Goal: Transaction & Acquisition: Purchase product/service

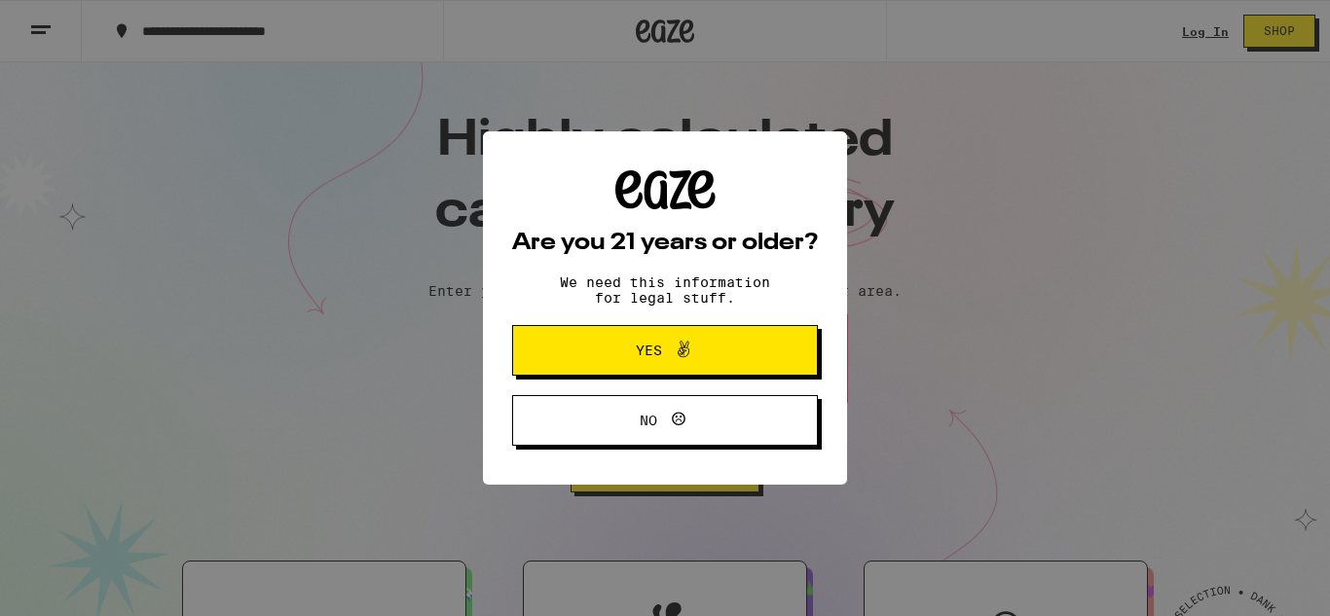
click at [684, 355] on icon at bounding box center [683, 349] width 23 height 23
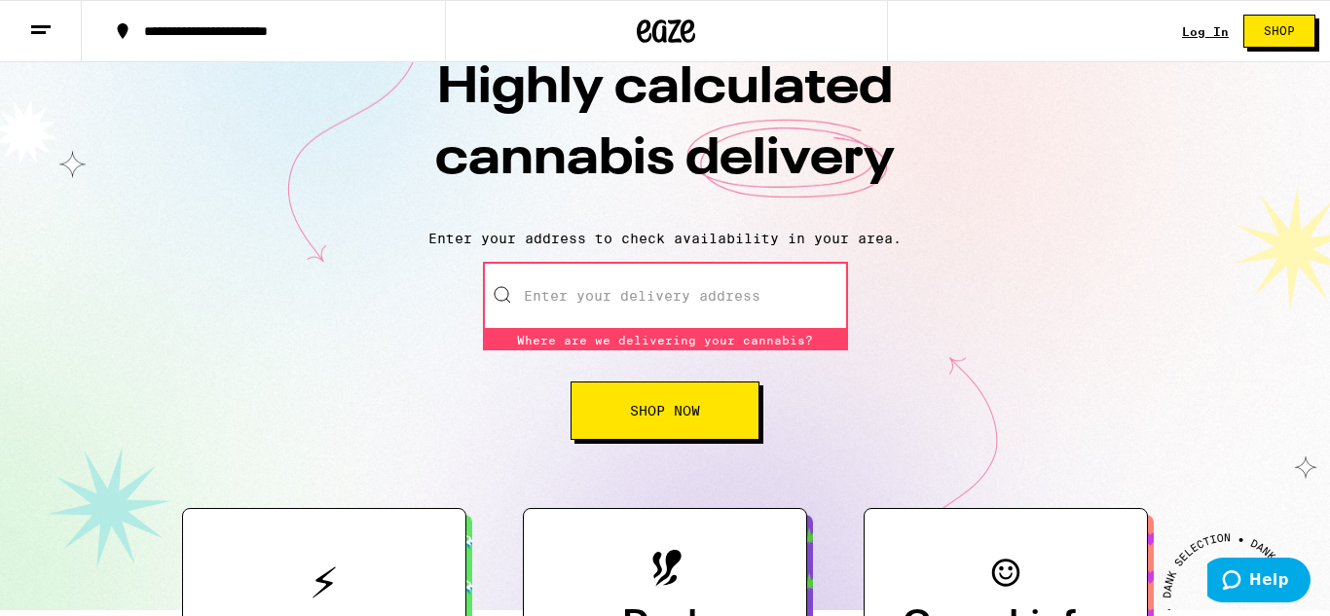
click at [709, 262] on div "Highly calculated cannabis delivery Enter your address to check availability in…" at bounding box center [665, 310] width 1330 height 601
click at [724, 291] on input "Enter your delivery address" at bounding box center [665, 296] width 365 height 68
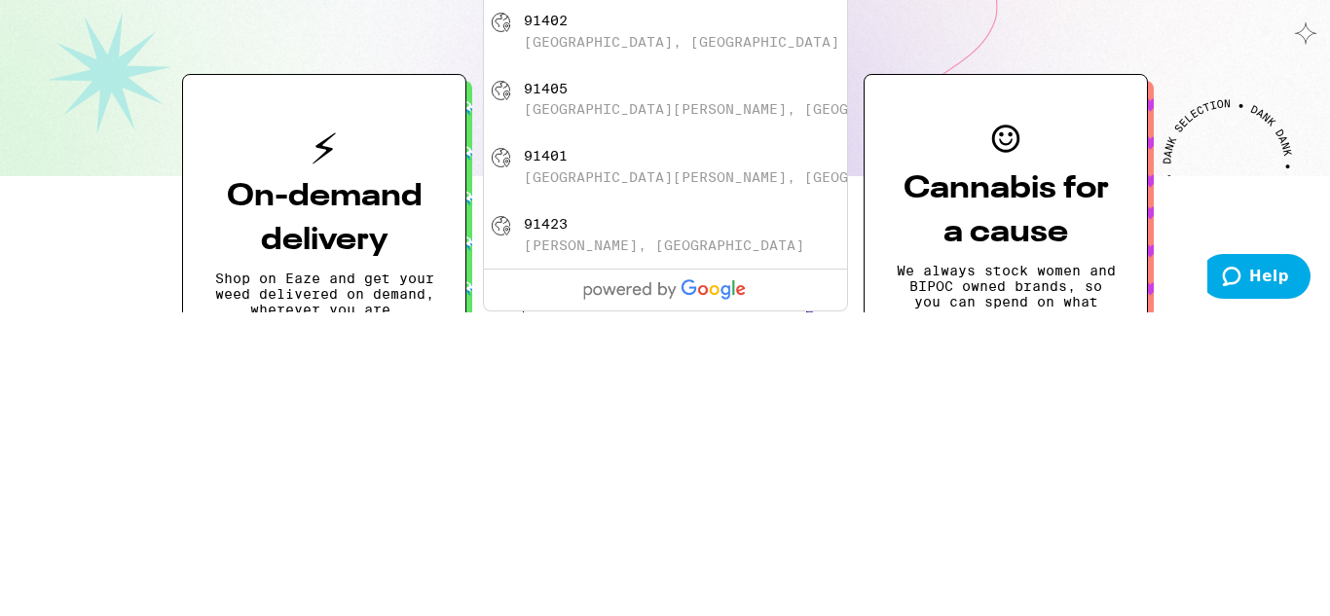
scroll to position [165, 0]
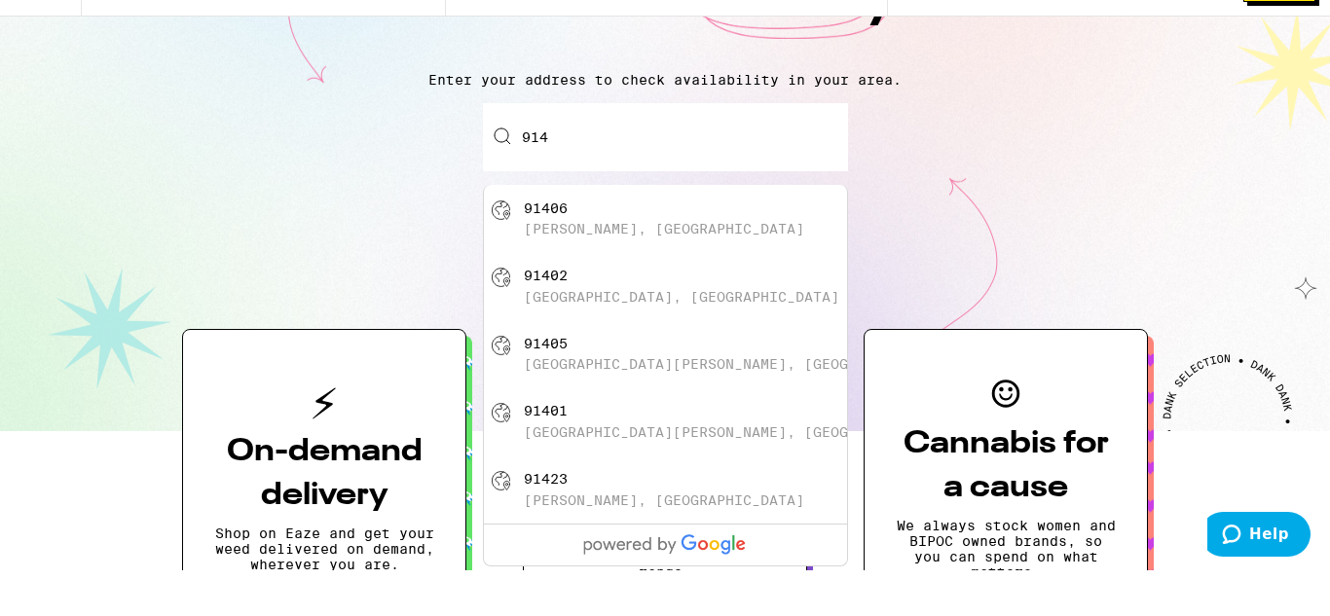
click at [666, 266] on div "91406 [PERSON_NAME], [GEOGRAPHIC_DATA]" at bounding box center [697, 264] width 347 height 37
type input "[PERSON_NAME], CA 91406"
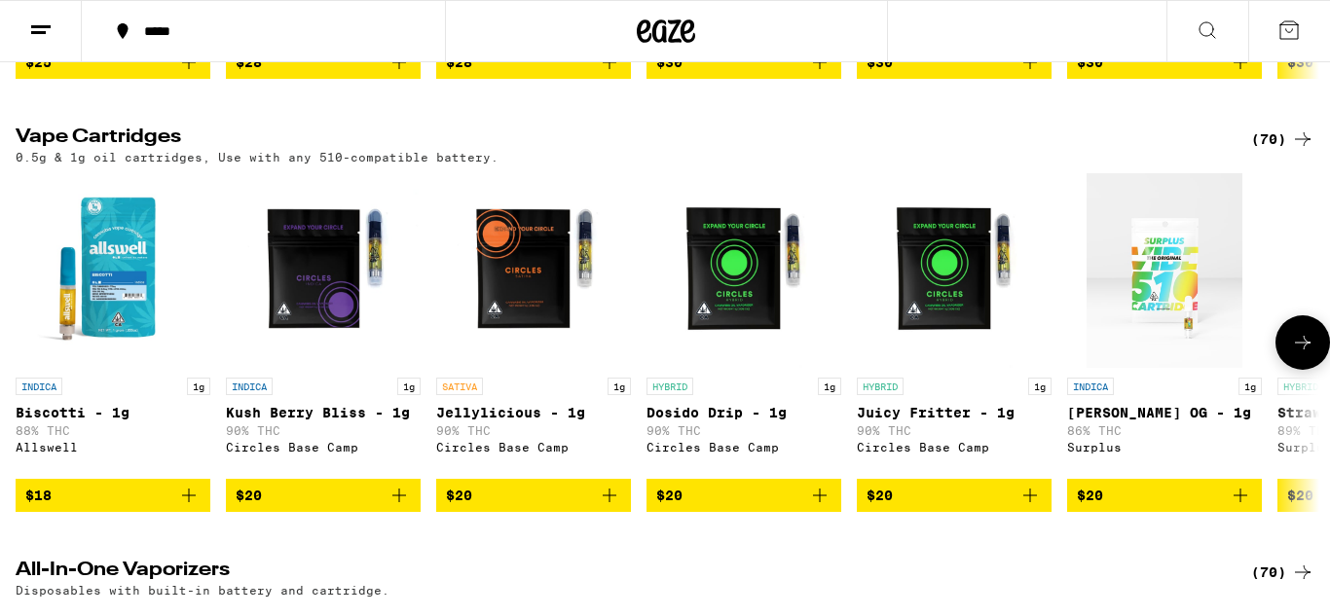
scroll to position [2386, 0]
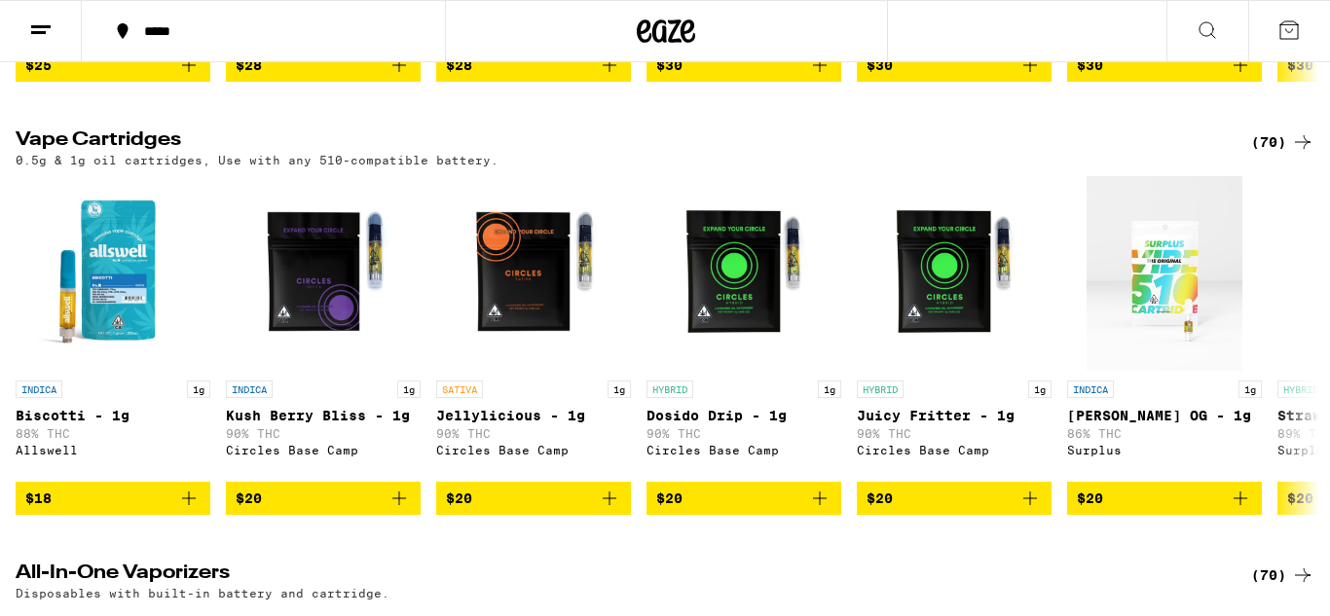
click at [1282, 154] on div "(70)" at bounding box center [1282, 141] width 63 height 23
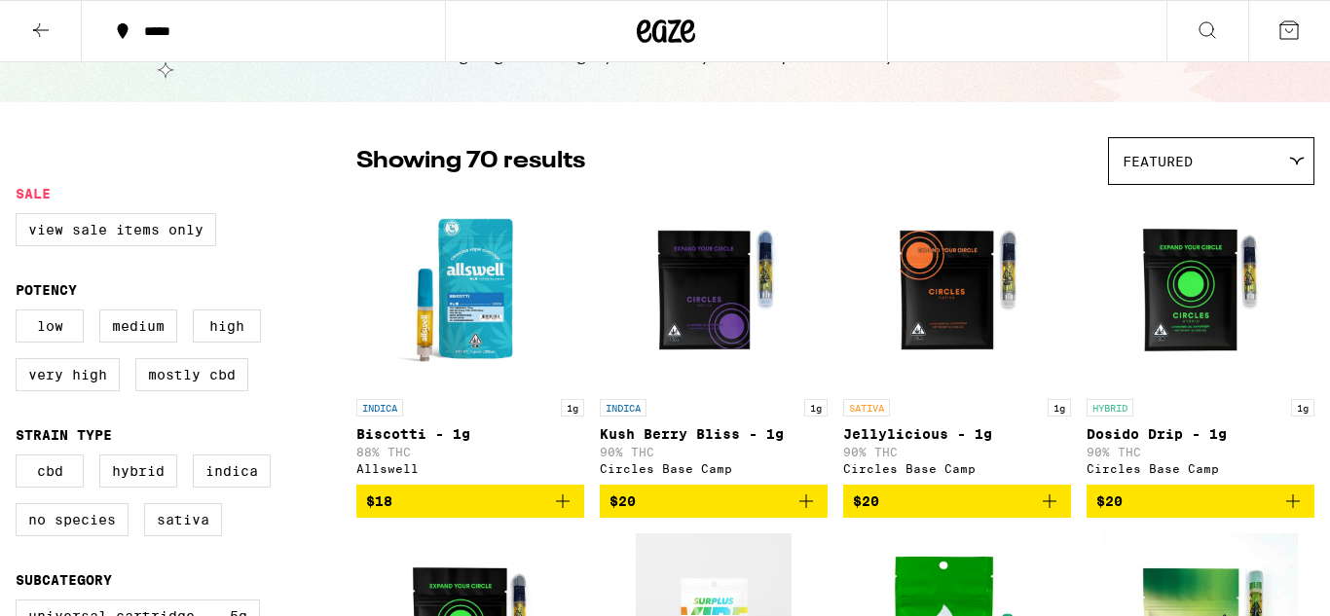
scroll to position [84, 0]
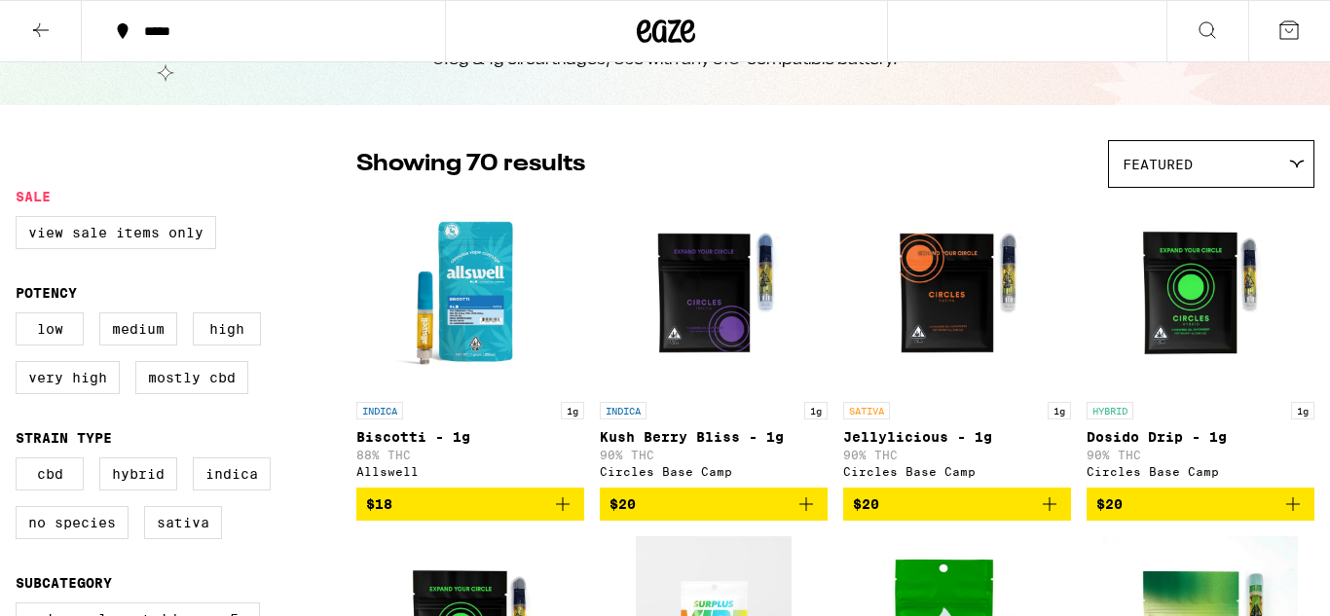
click at [1217, 157] on div "Featured" at bounding box center [1211, 164] width 204 height 46
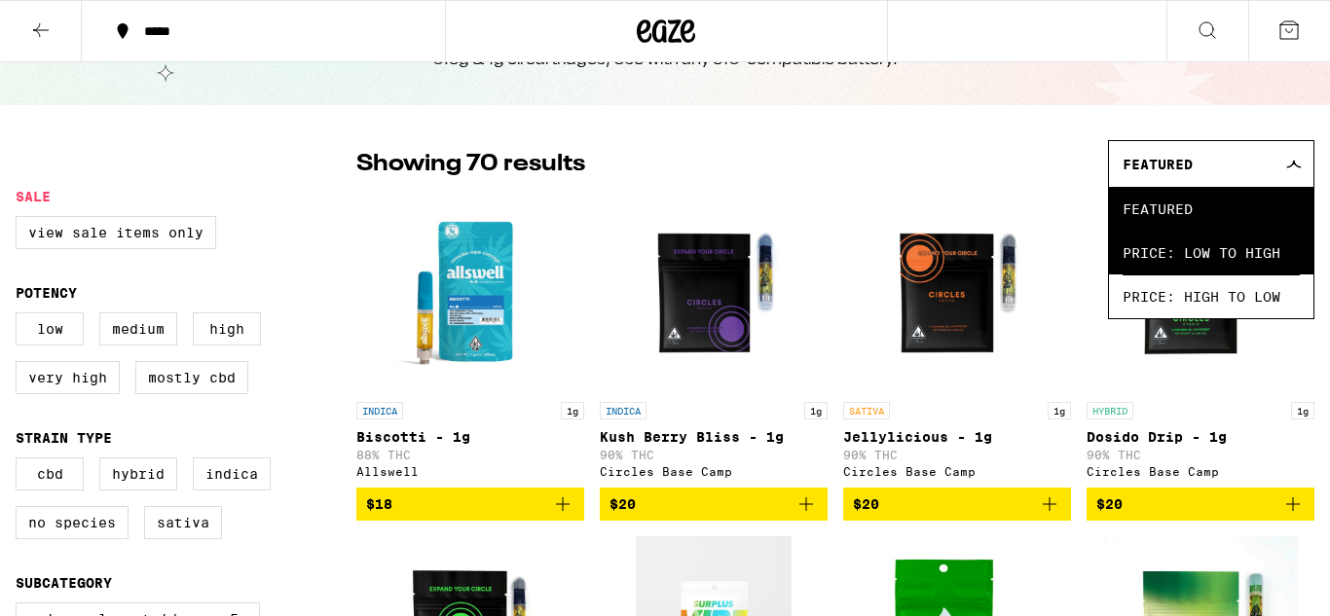
click at [1207, 268] on span "Price: Low to High" at bounding box center [1210, 253] width 177 height 44
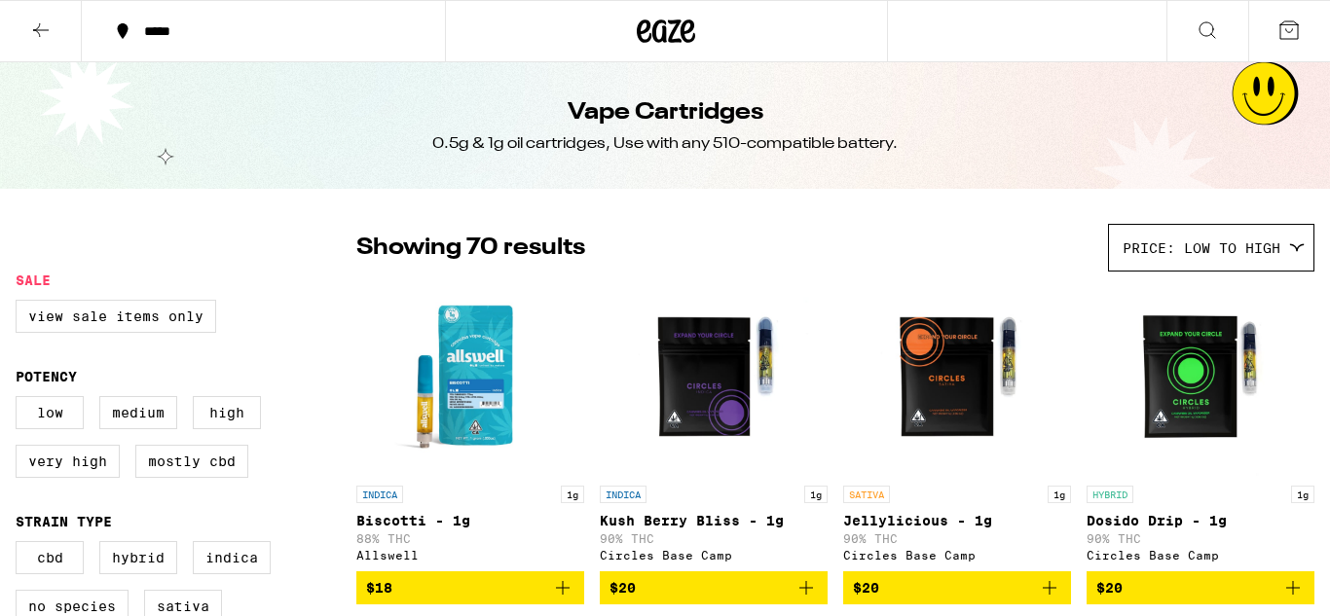
click at [1242, 245] on span "Price: Low to High" at bounding box center [1201, 248] width 158 height 16
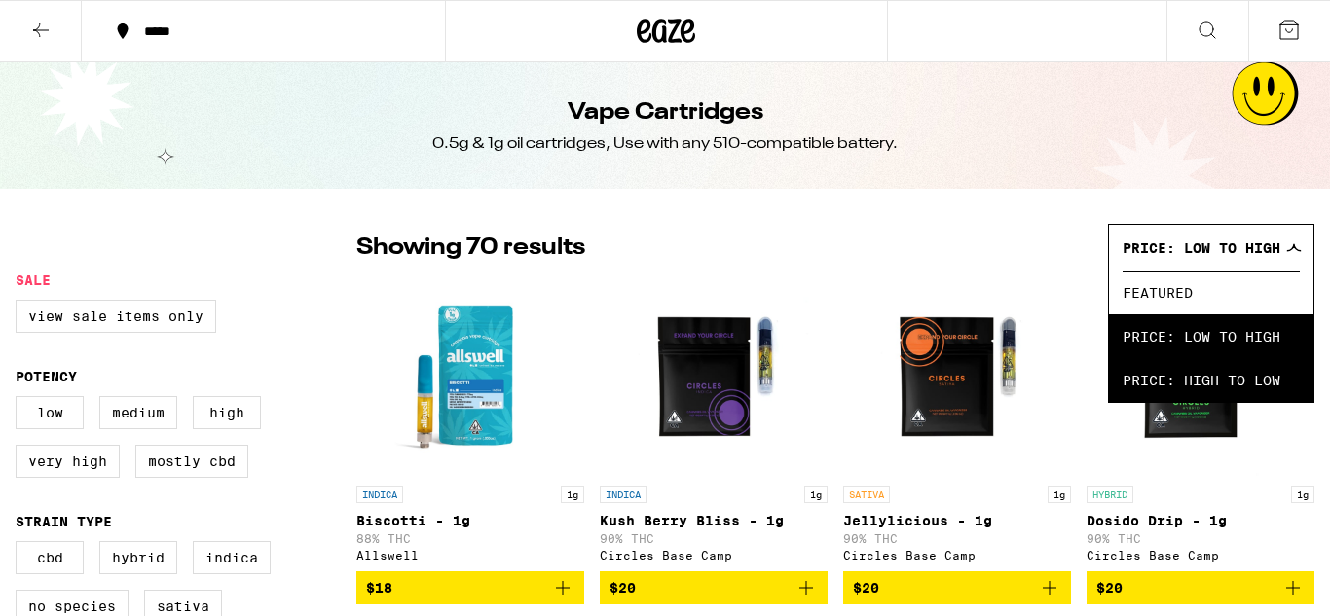
click at [1238, 375] on span "Price: High to Low" at bounding box center [1210, 380] width 177 height 44
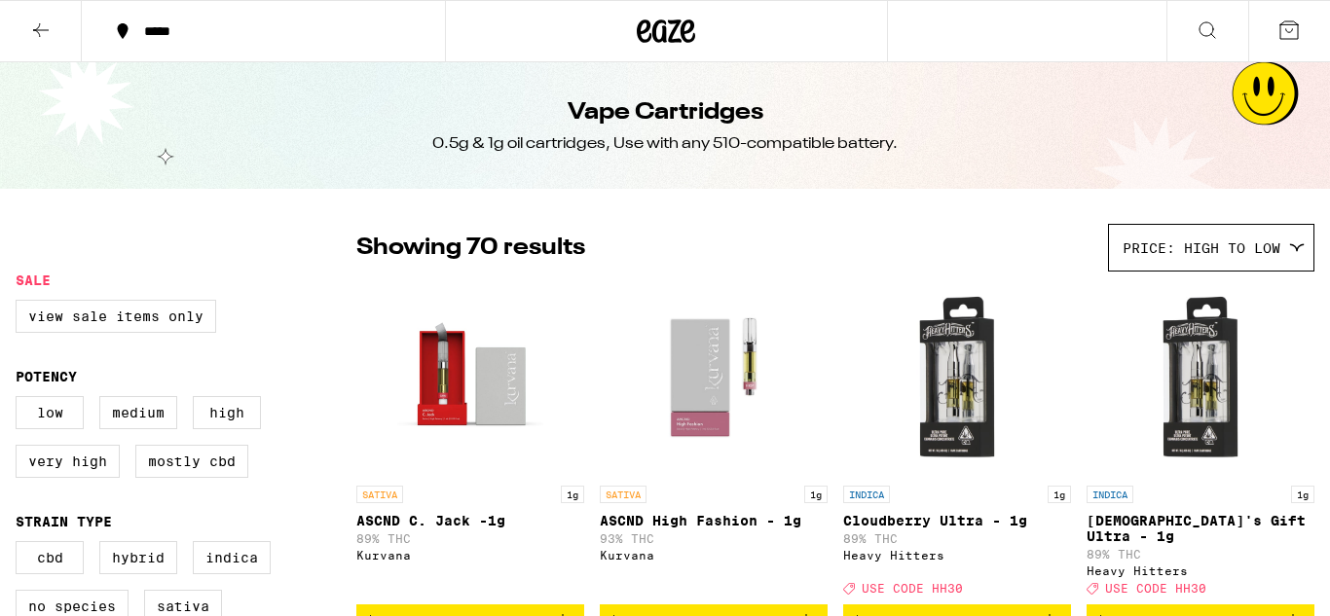
click at [1198, 231] on div "Price: High to Low" at bounding box center [1211, 248] width 204 height 46
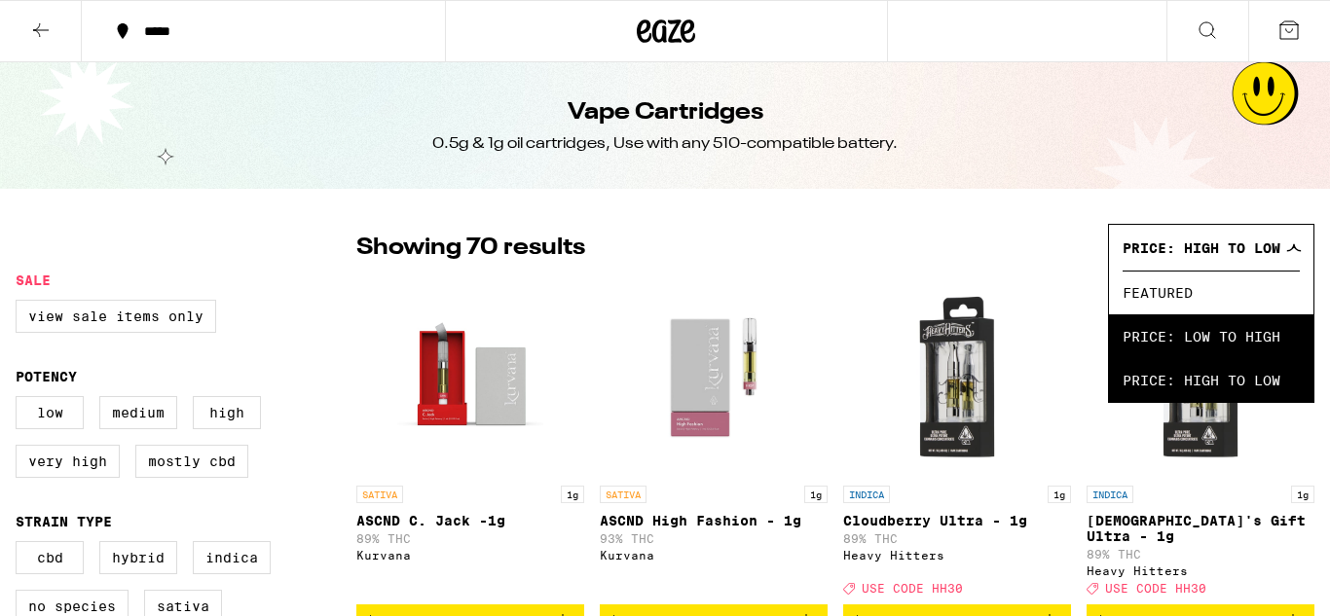
click at [1241, 333] on span "Price: Low to High" at bounding box center [1210, 336] width 177 height 44
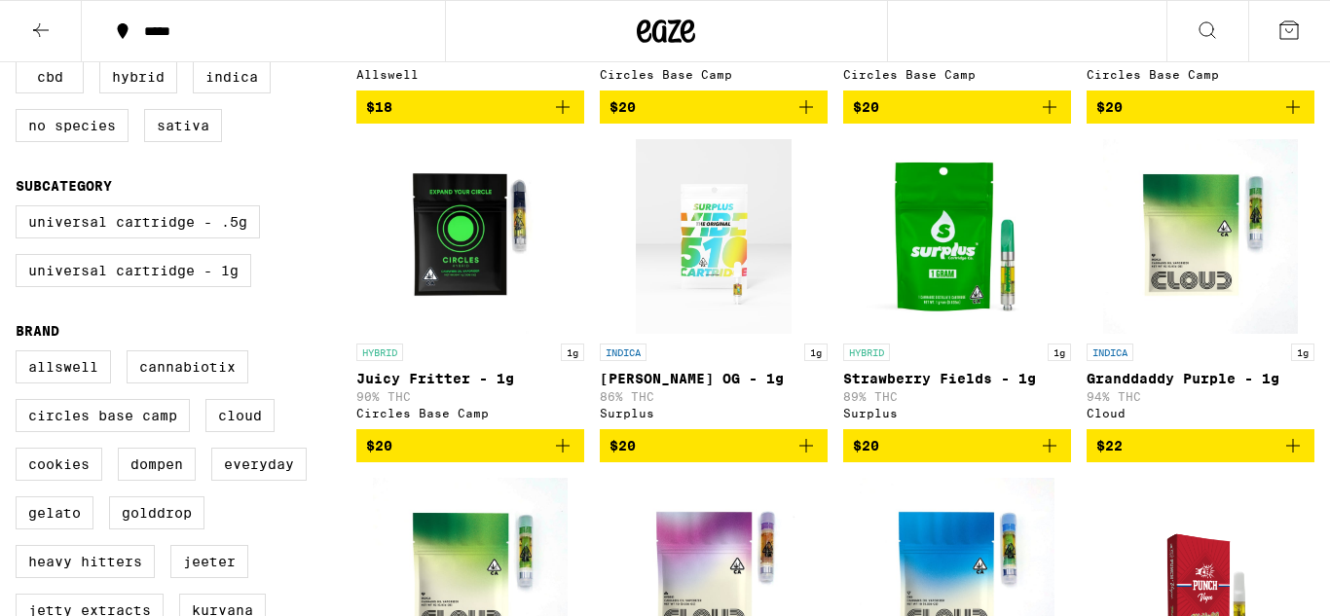
scroll to position [482, 0]
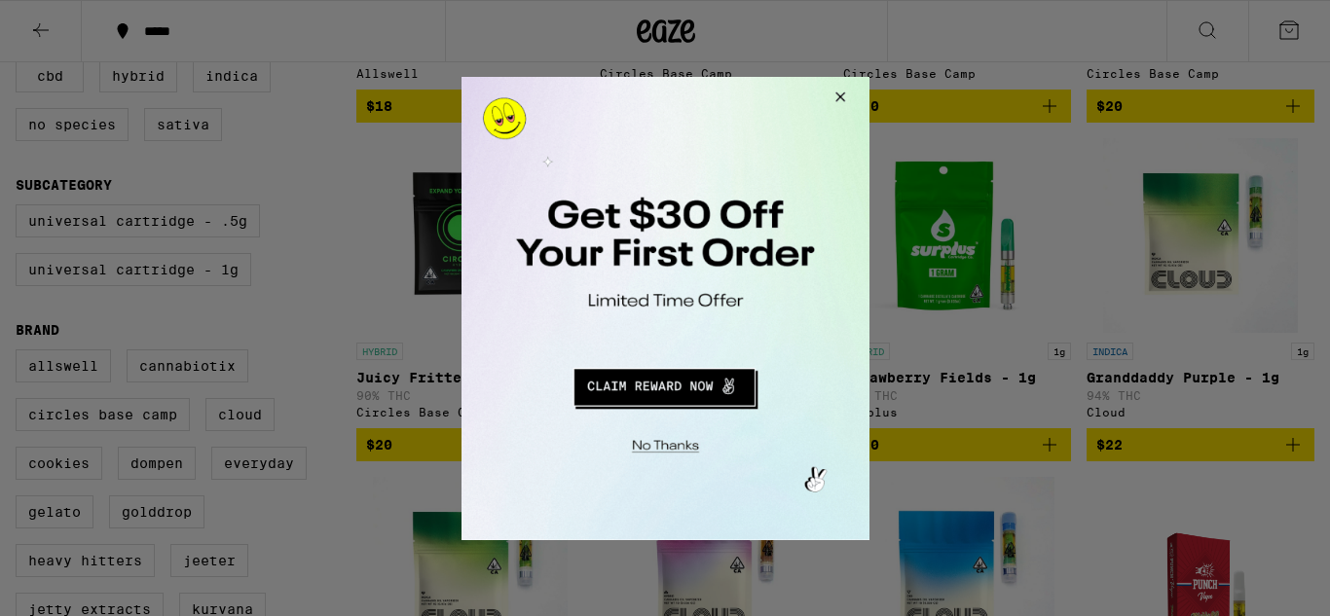
click at [640, 385] on button "Redirect to URL" at bounding box center [662, 383] width 339 height 47
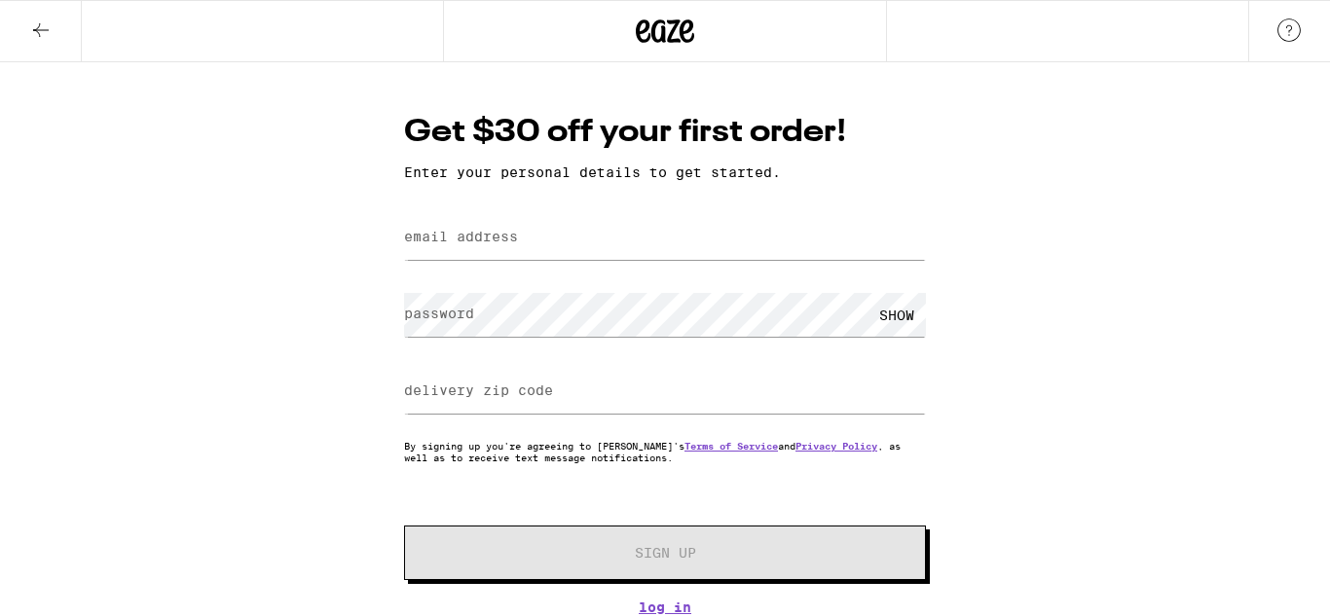
scroll to position [5, 0]
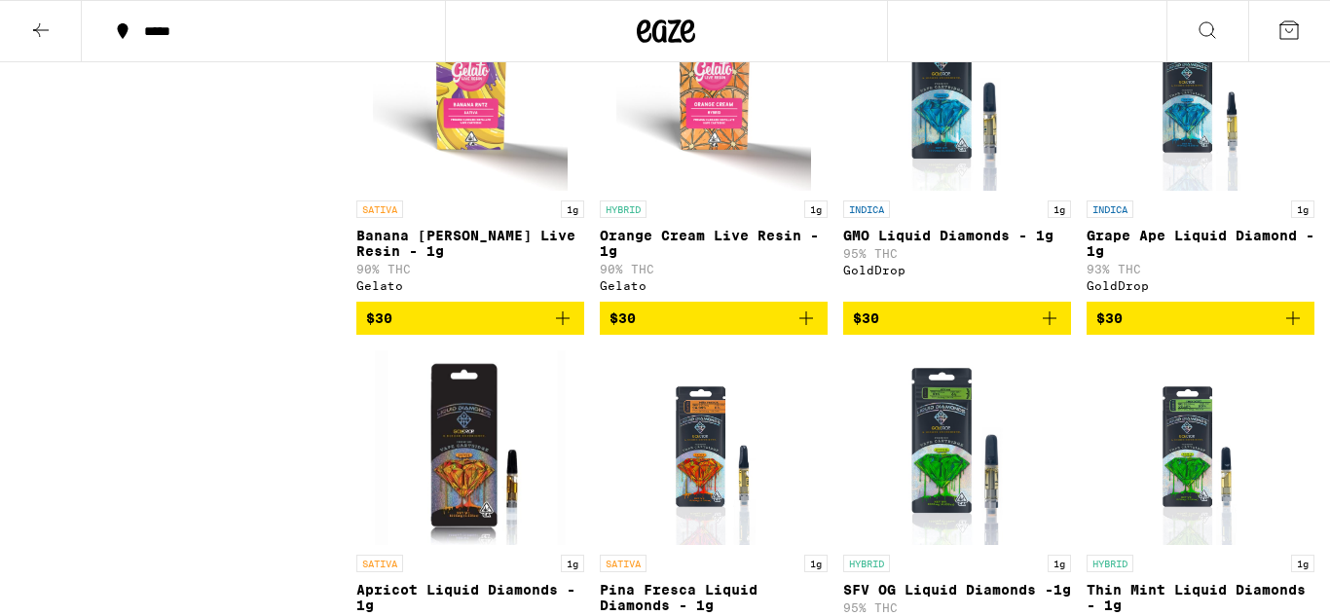
scroll to position [2346, 0]
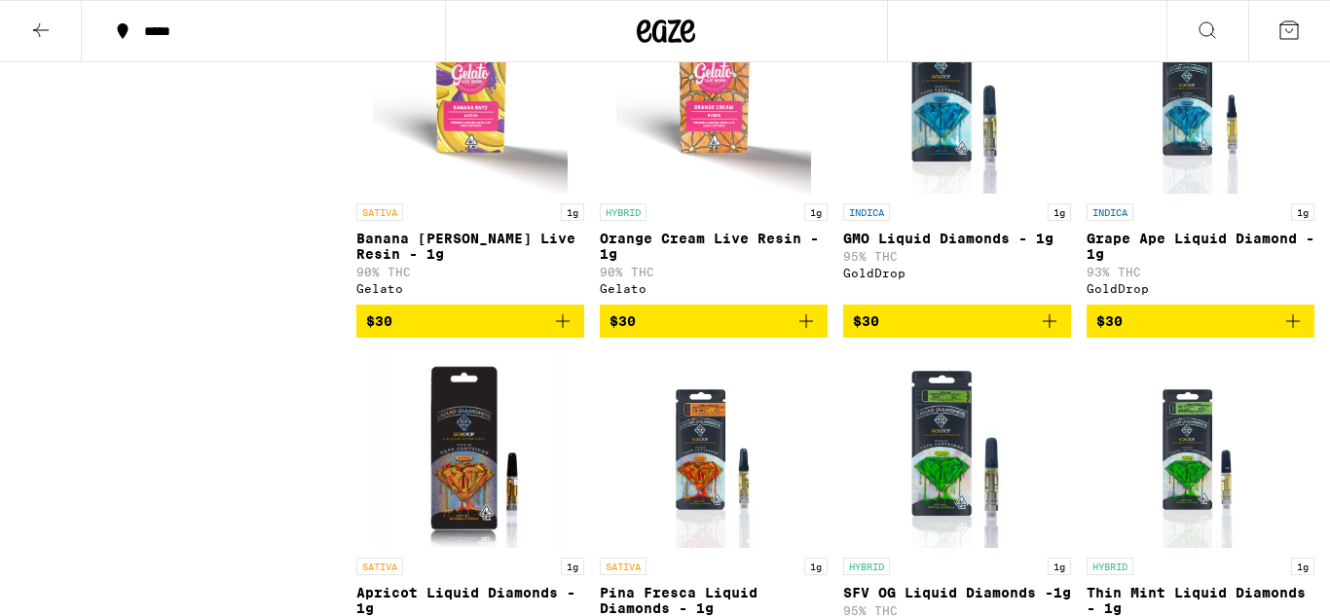
click at [749, 194] on img "Open page for Orange Cream Live Resin - 1g from Gelato" at bounding box center [713, 96] width 195 height 195
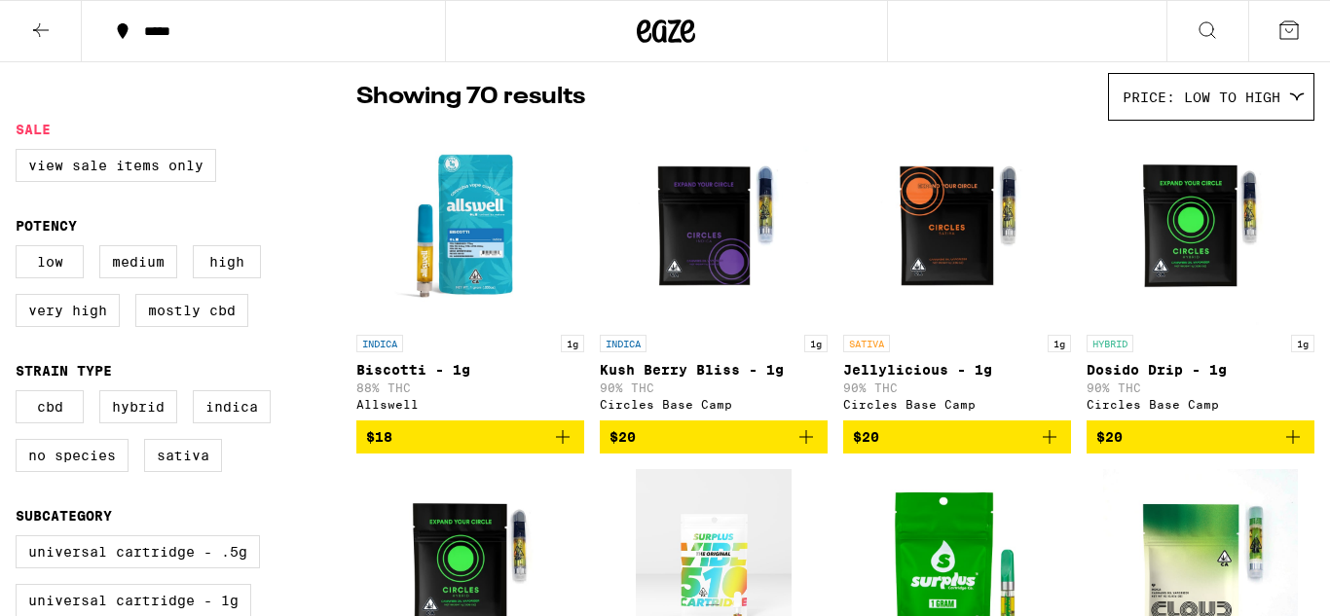
scroll to position [150, 0]
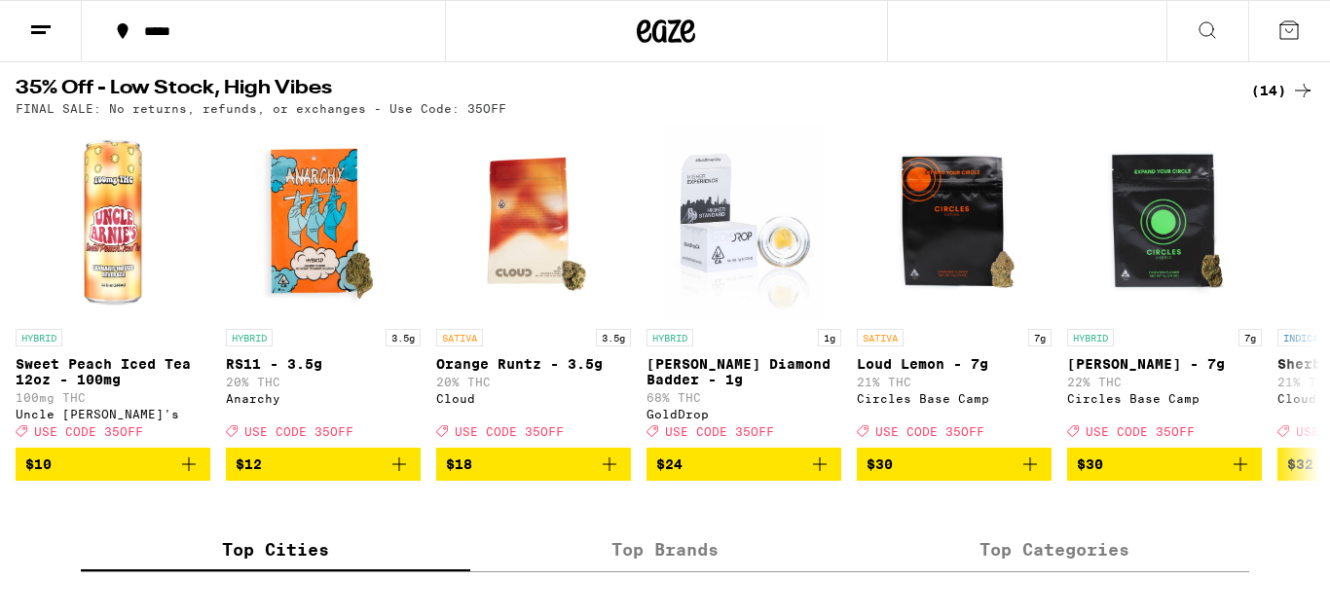
scroll to position [1093, 0]
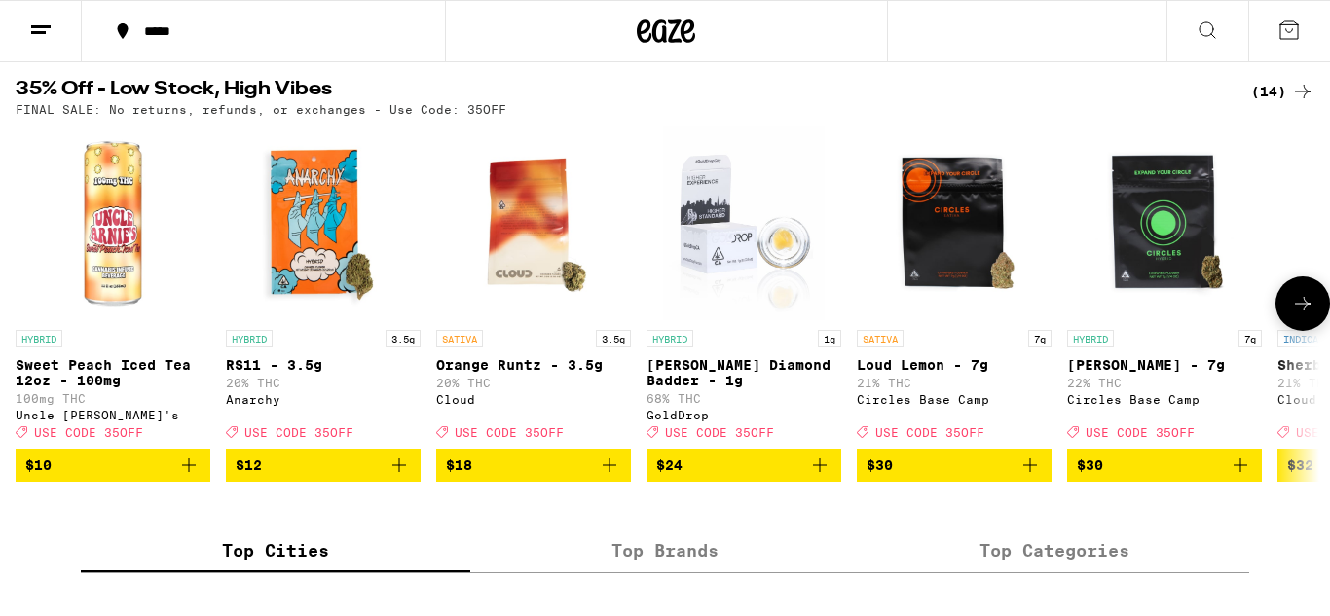
click at [1295, 315] on icon at bounding box center [1302, 303] width 23 height 23
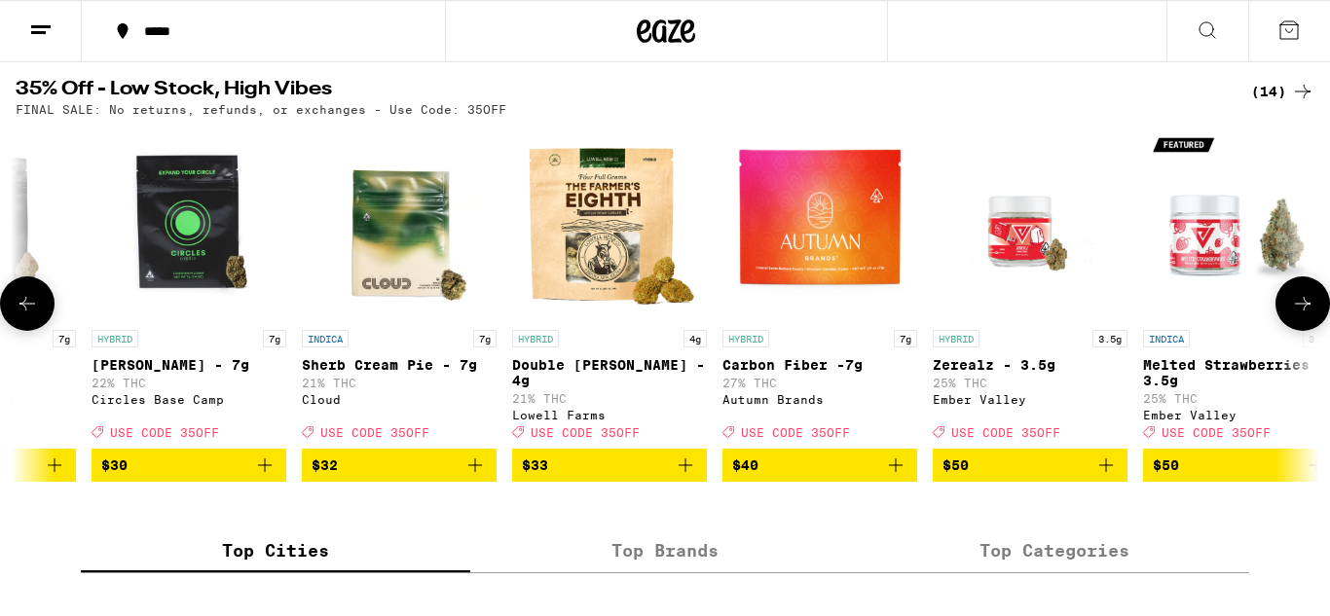
scroll to position [0, 1086]
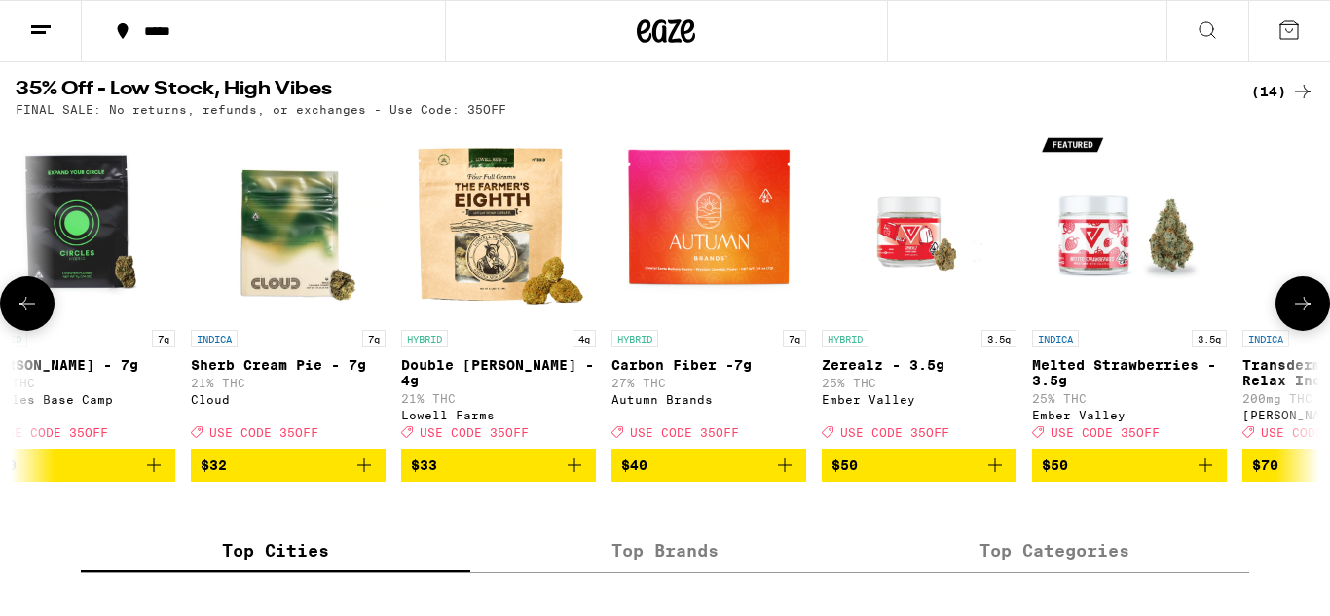
click at [1295, 315] on icon at bounding box center [1302, 303] width 23 height 23
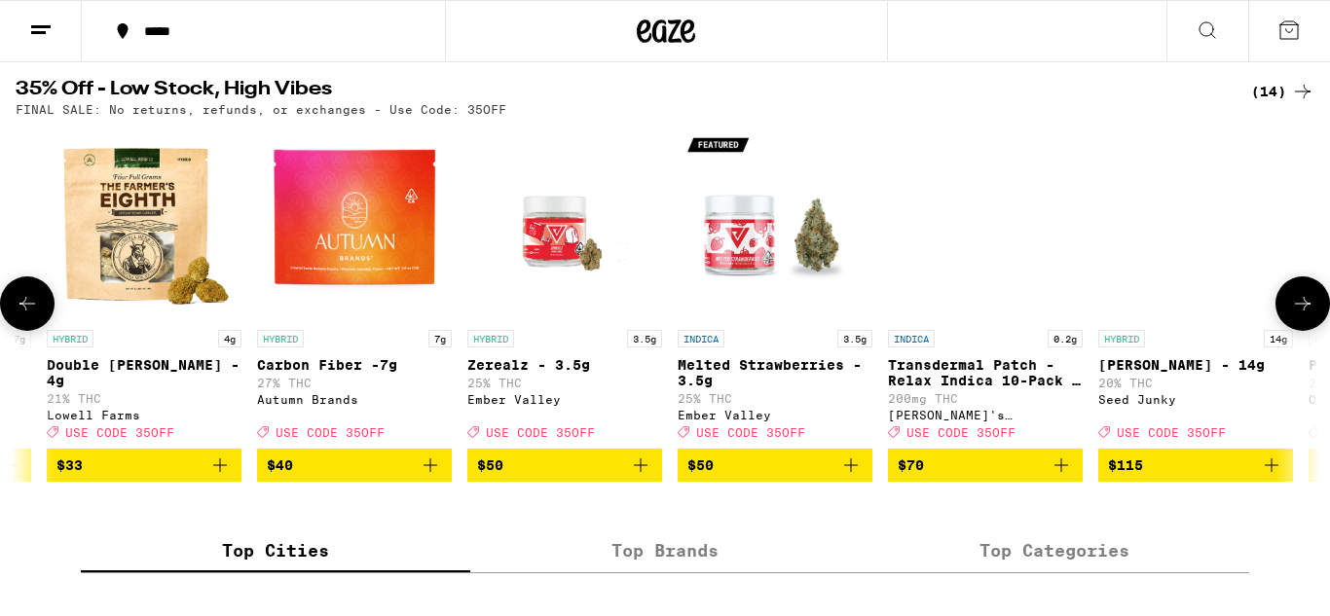
scroll to position [0, 1645]
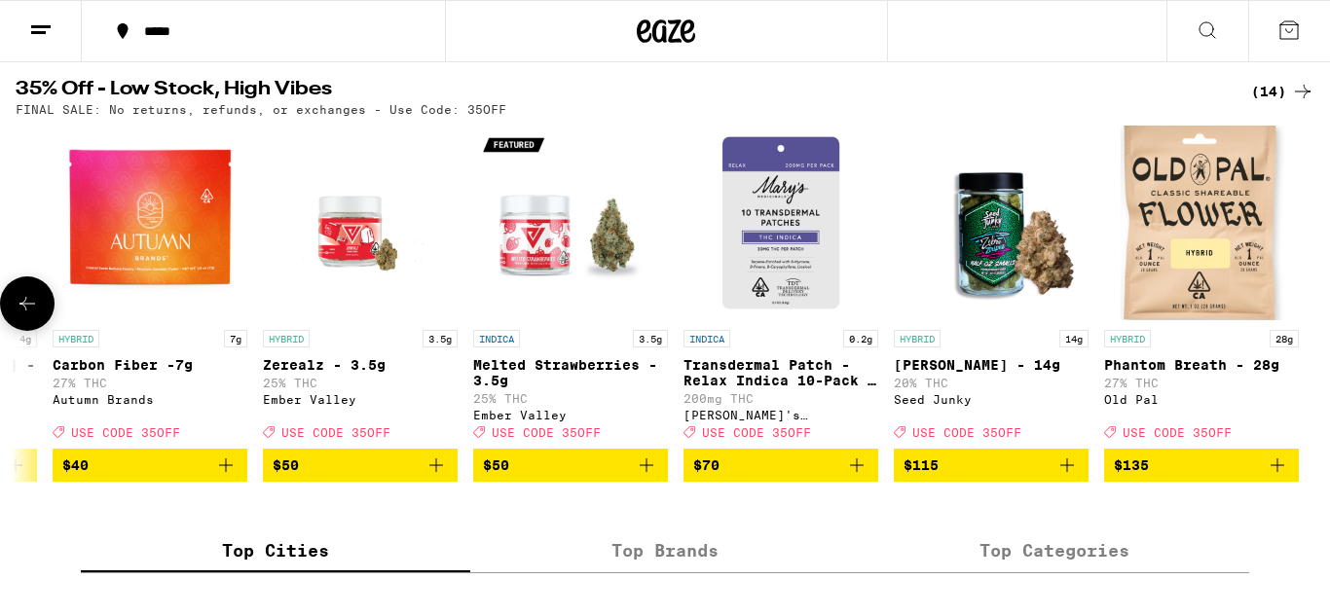
click at [1295, 331] on div at bounding box center [1302, 303] width 55 height 55
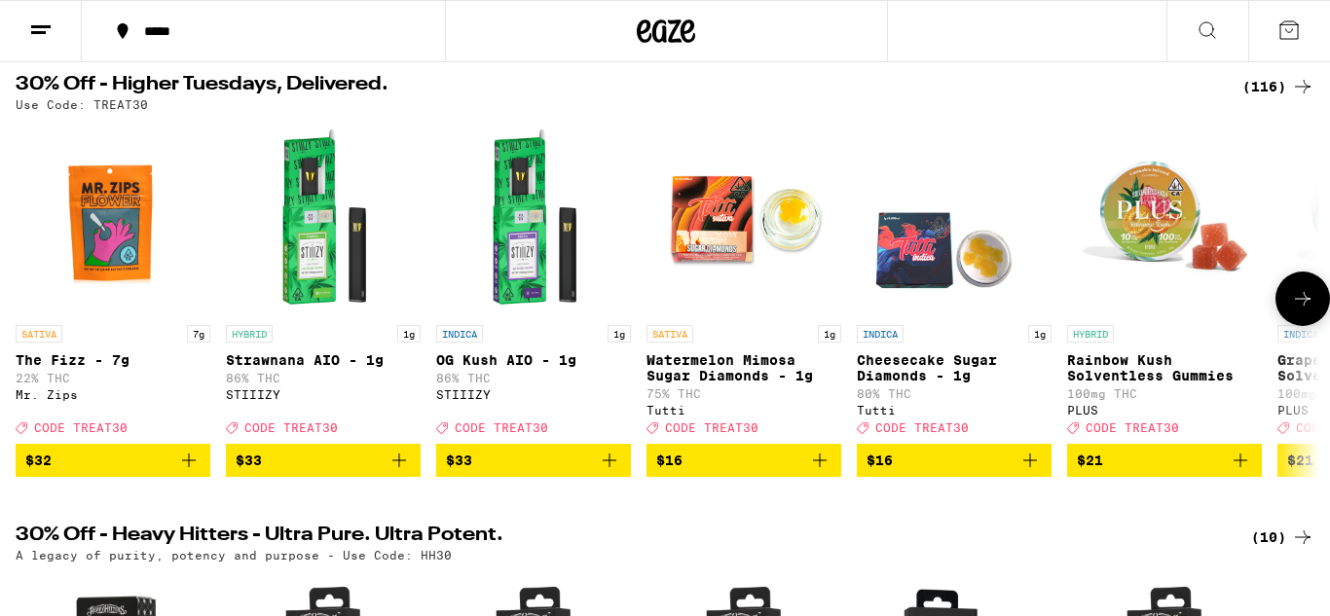
scroll to position [194, 0]
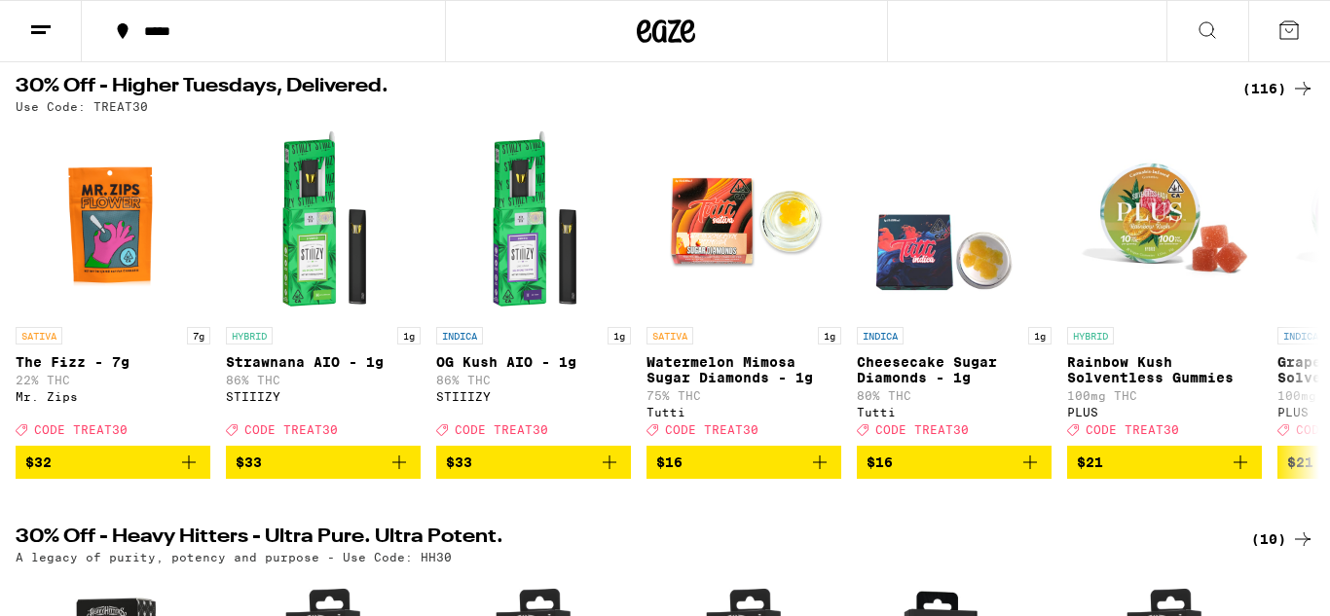
click at [1270, 80] on div "(116)" at bounding box center [1278, 88] width 72 height 23
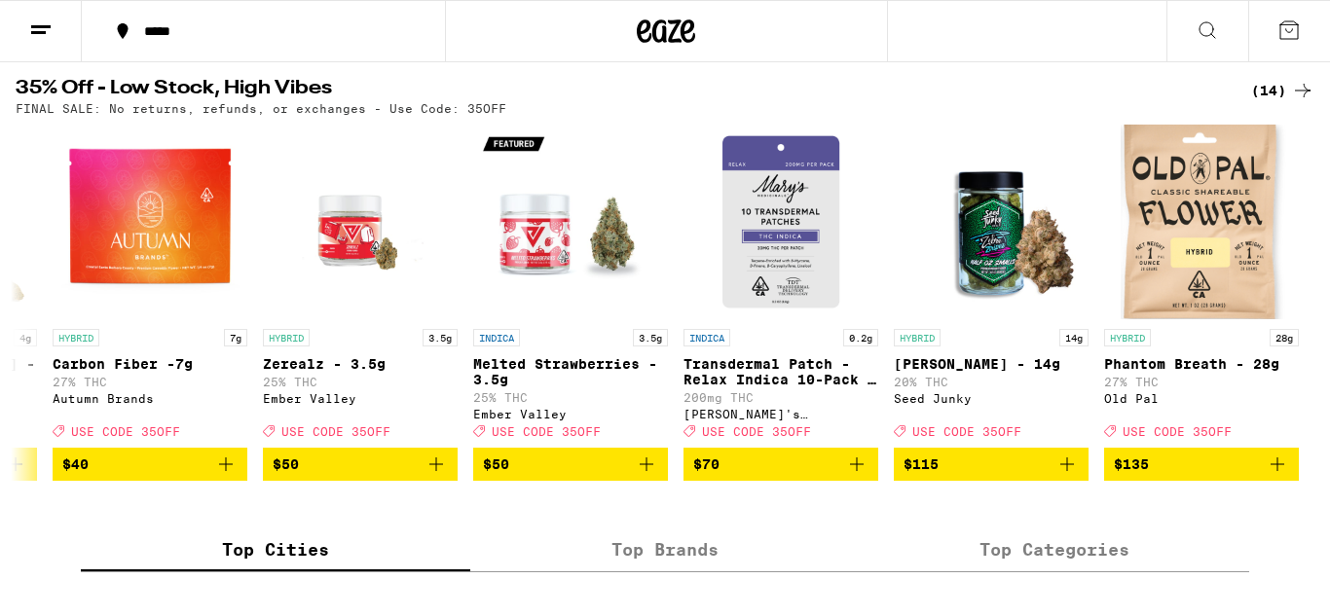
scroll to position [1107, 0]
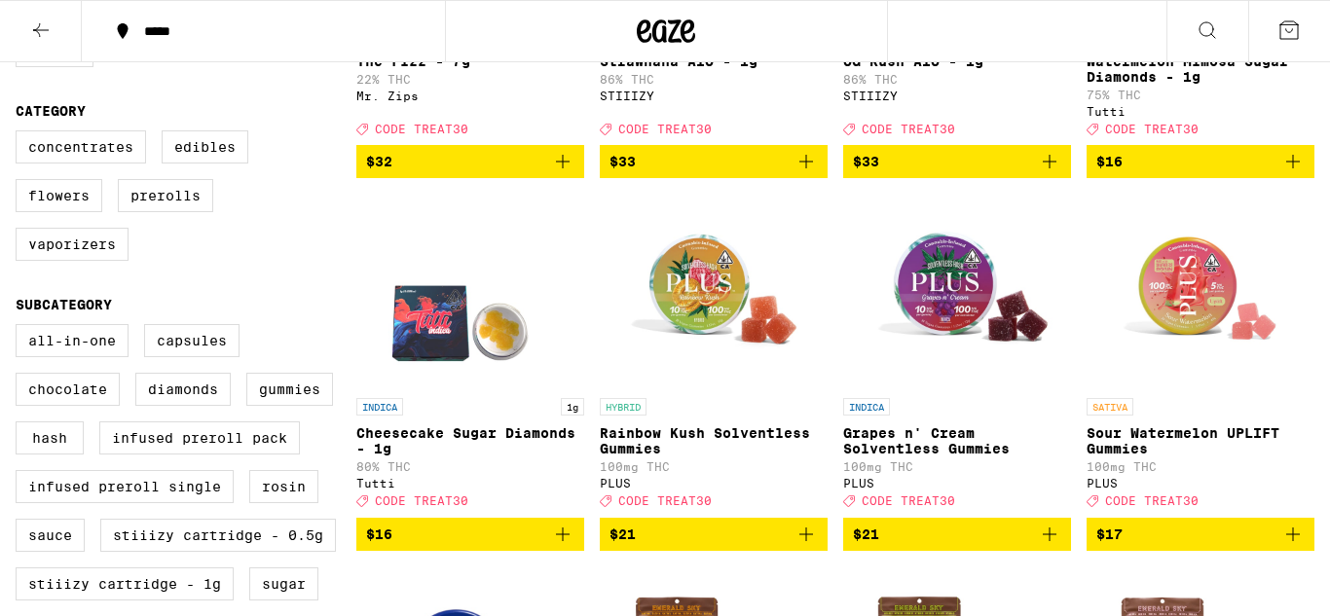
scroll to position [493, 0]
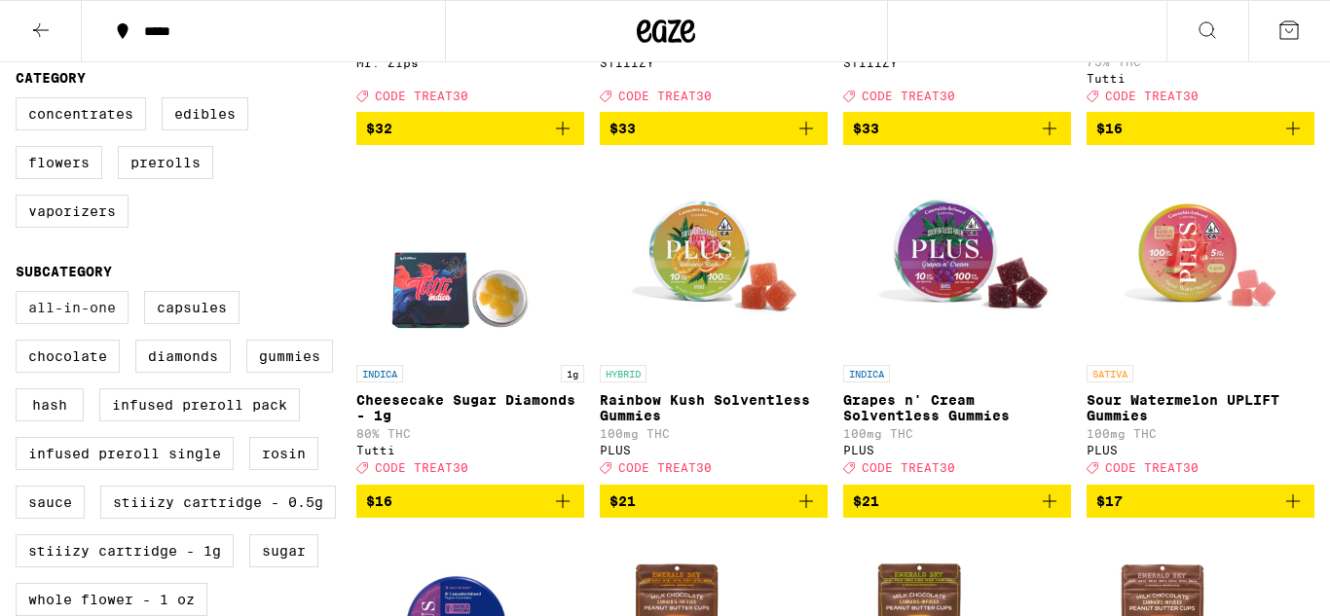
click at [32, 317] on label "All-In-One" at bounding box center [72, 307] width 113 height 33
click at [20, 295] on input "All-In-One" at bounding box center [19, 294] width 1 height 1
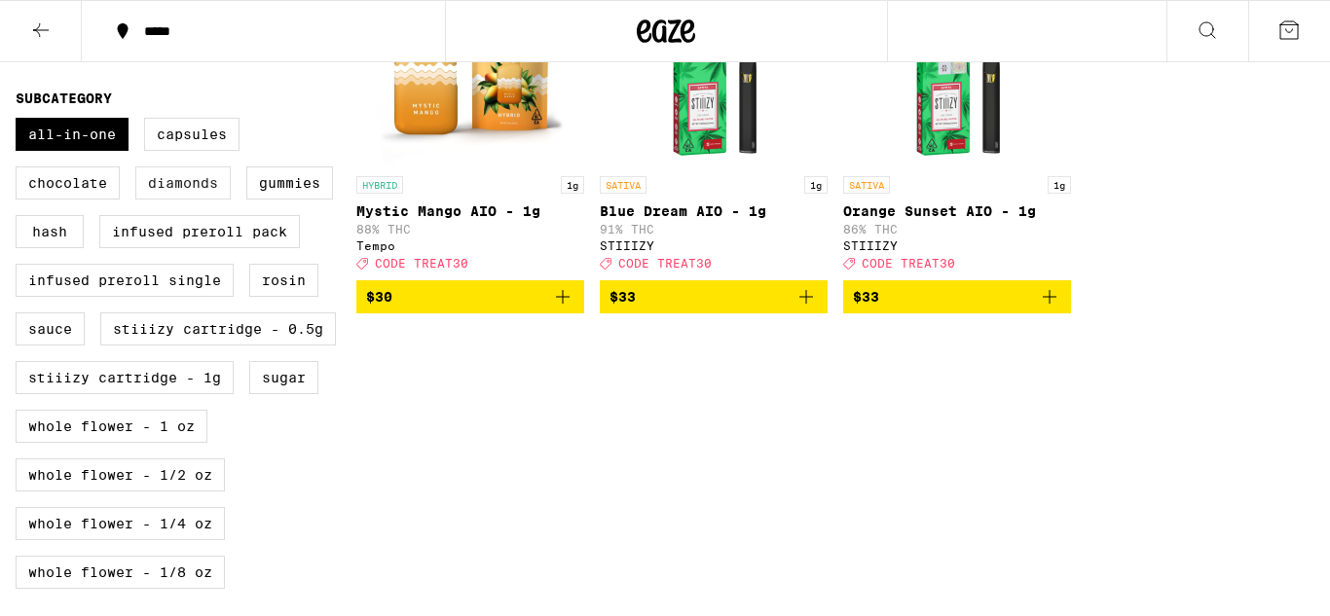
scroll to position [643, 0]
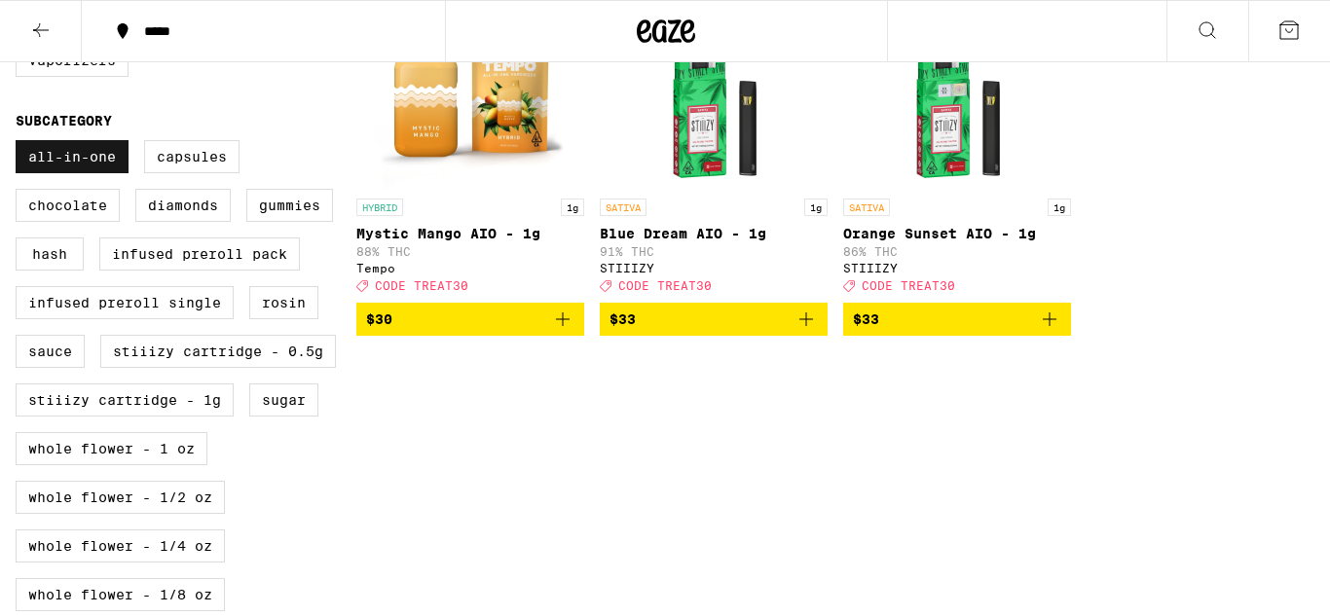
click at [70, 168] on label "All-In-One" at bounding box center [72, 156] width 113 height 33
click at [20, 144] on input "All-In-One" at bounding box center [19, 143] width 1 height 1
checkbox input "false"
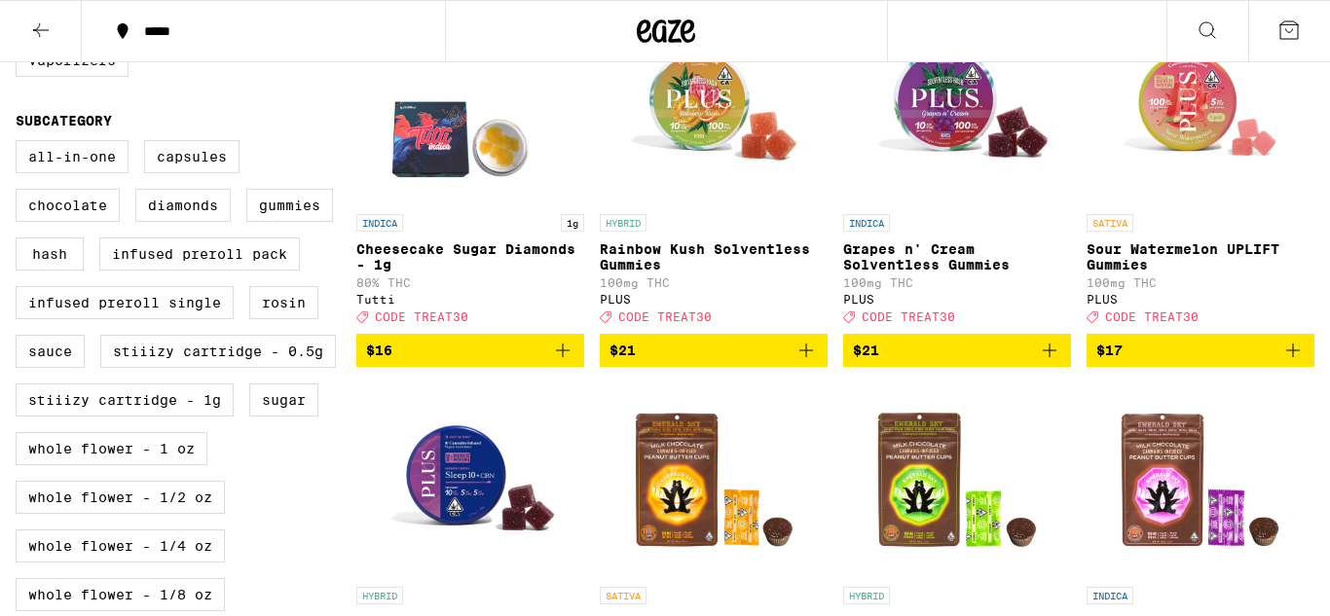
scroll to position [478, 0]
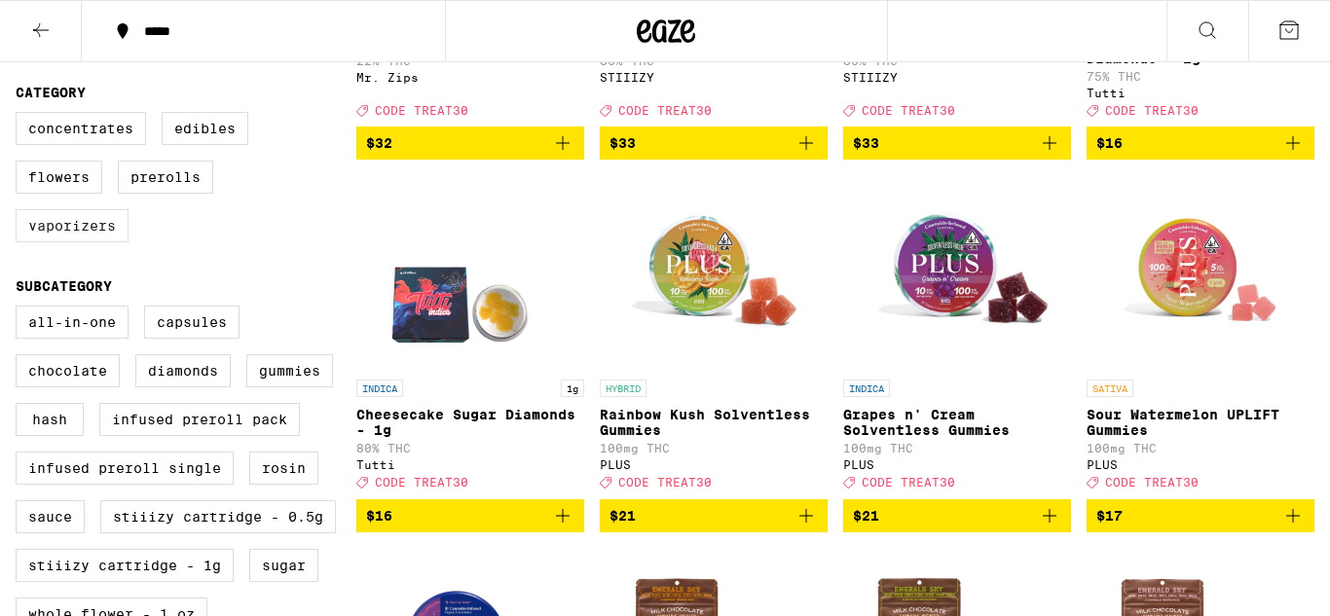
click at [86, 237] on label "Vaporizers" at bounding box center [72, 225] width 113 height 33
click at [20, 116] on input "Vaporizers" at bounding box center [19, 115] width 1 height 1
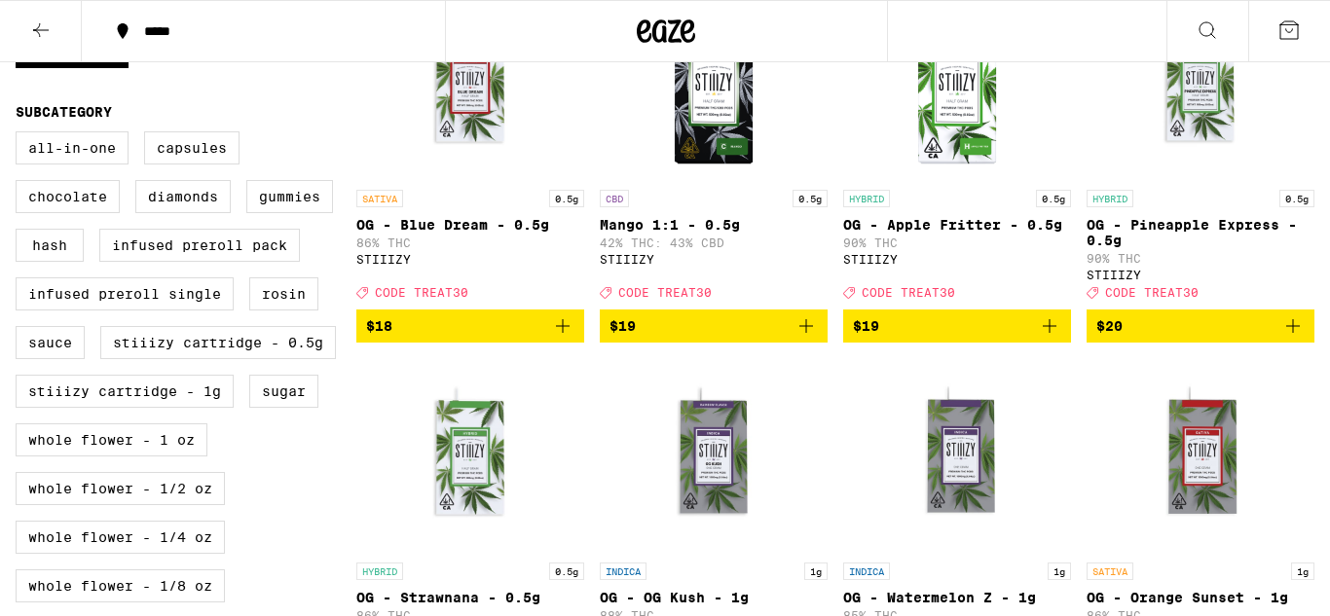
scroll to position [657, 0]
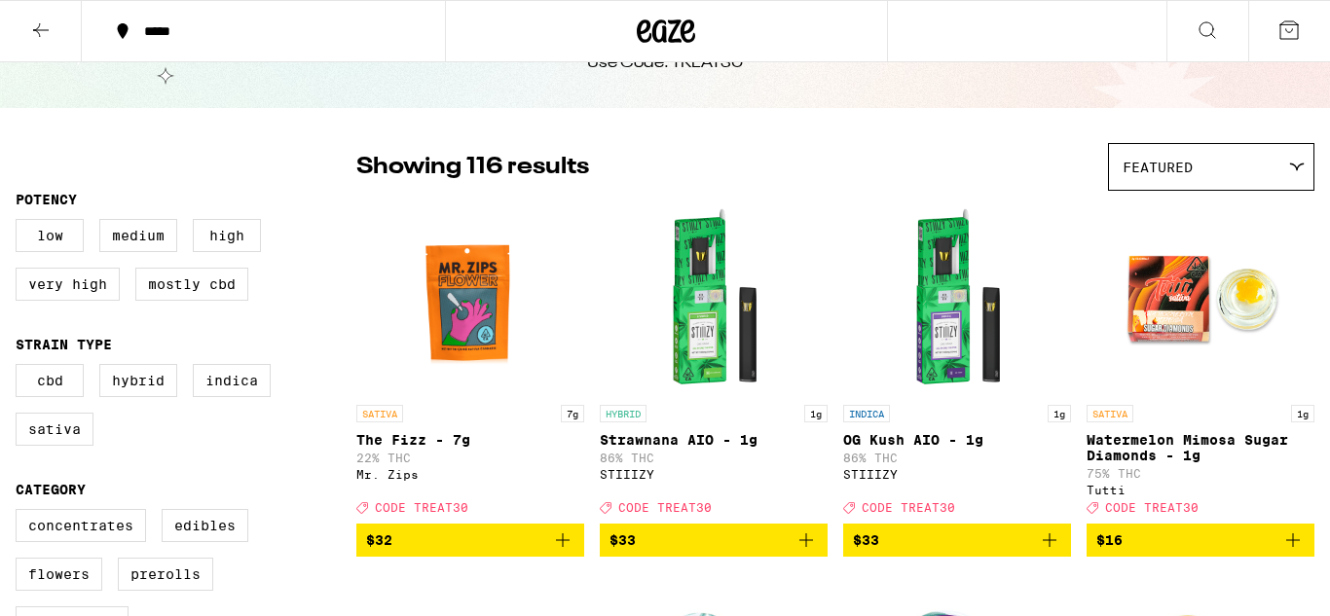
scroll to position [82, 0]
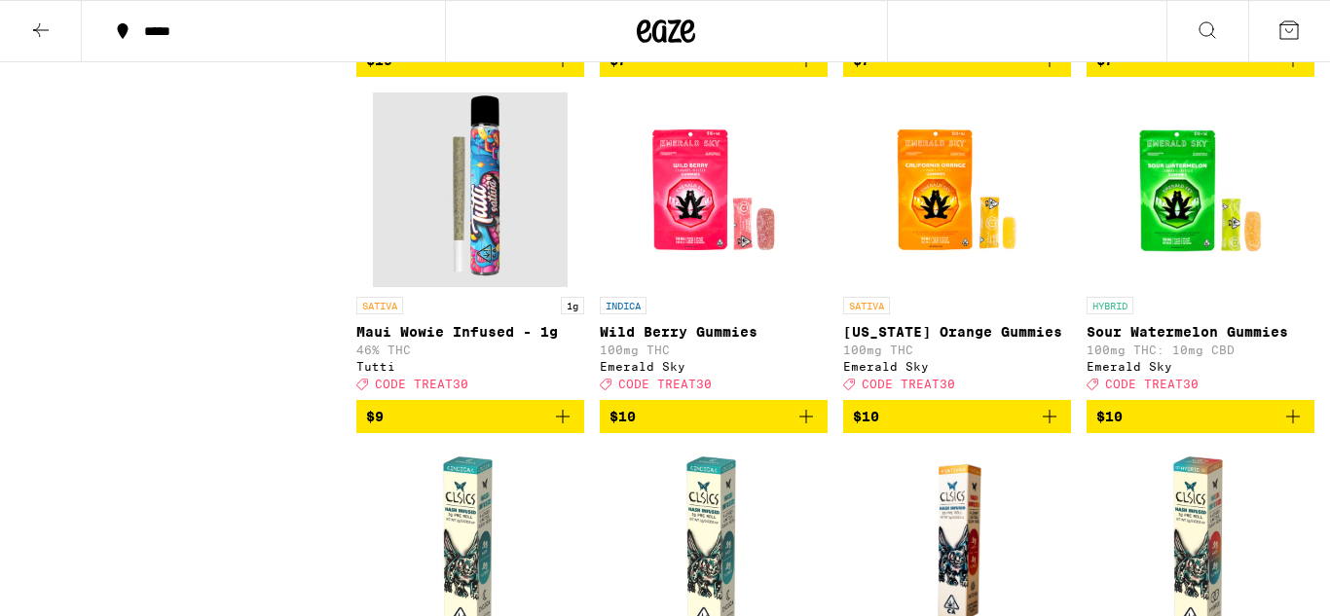
scroll to position [1684, 0]
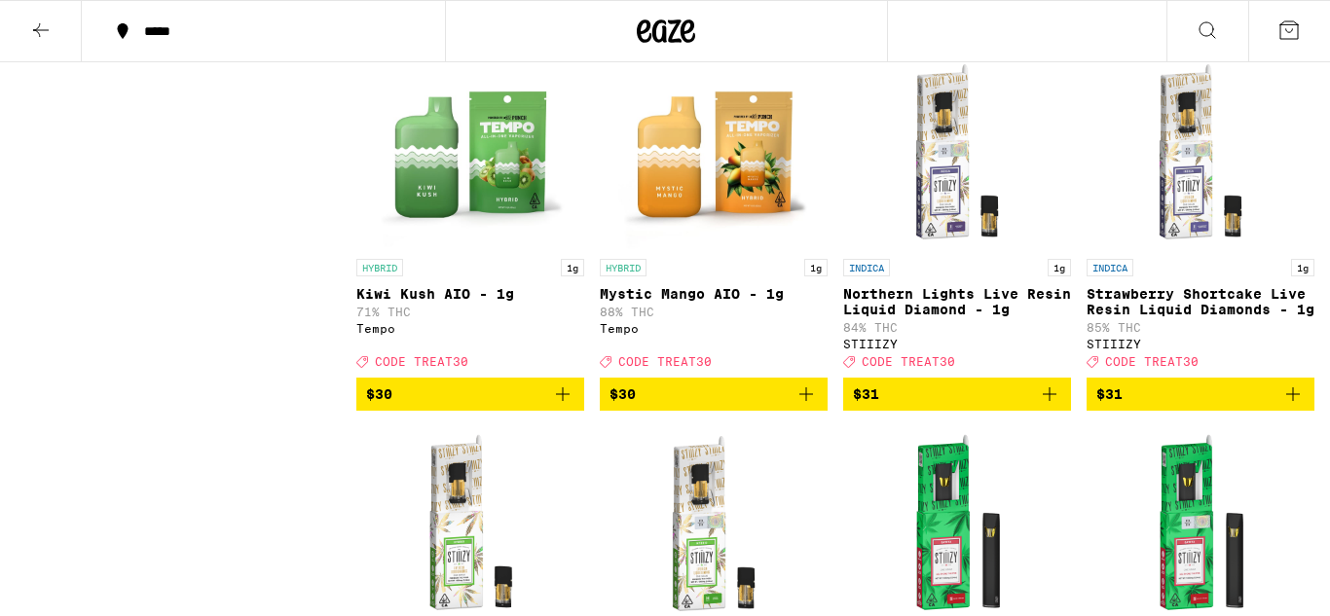
checkbox input "true"
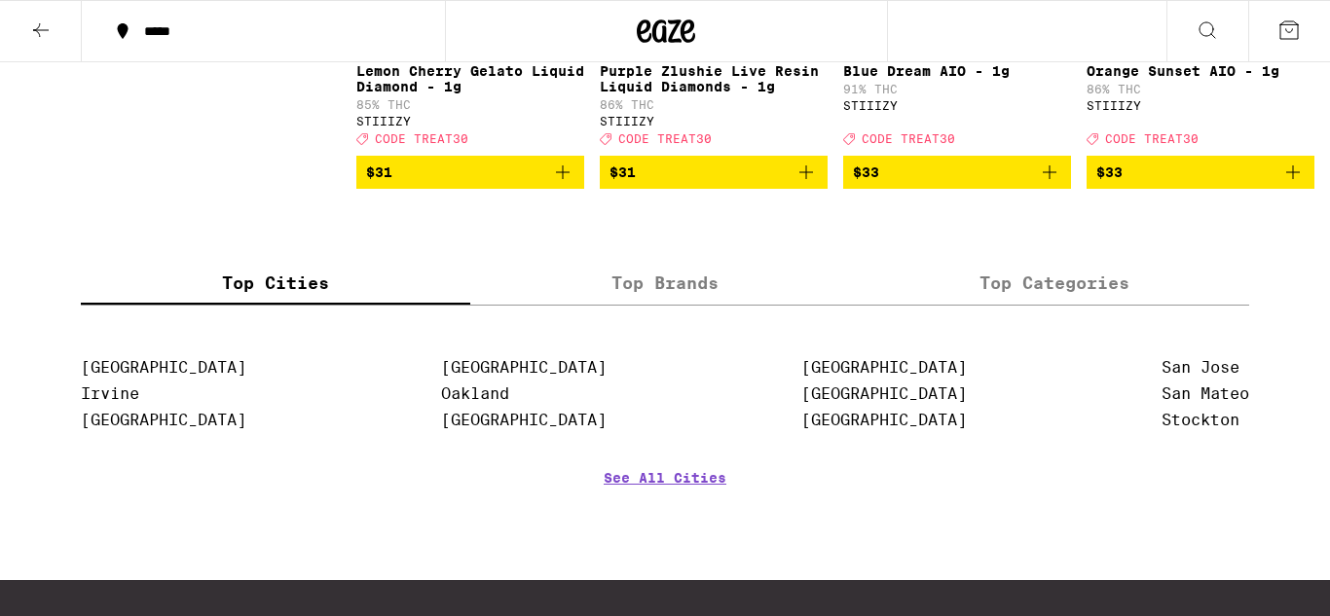
scroll to position [2283, 0]
